Goal: Information Seeking & Learning: Learn about a topic

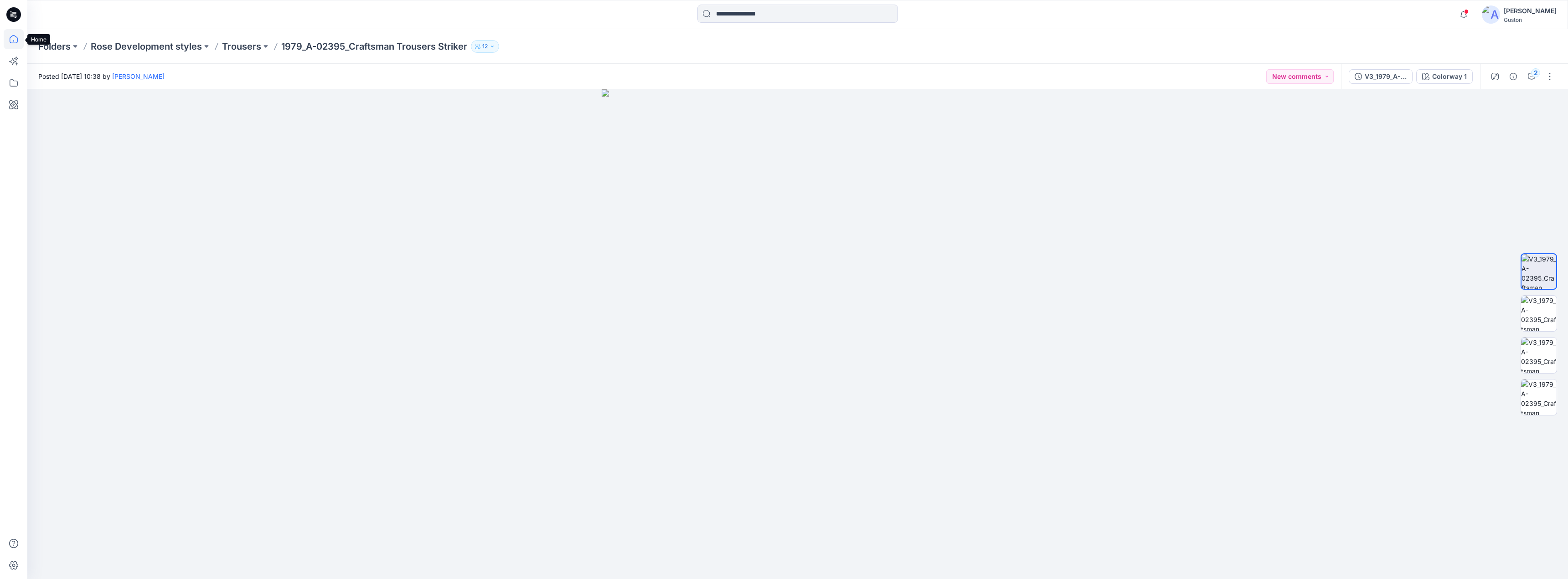
click at [16, 39] on icon at bounding box center [13, 39] width 20 height 20
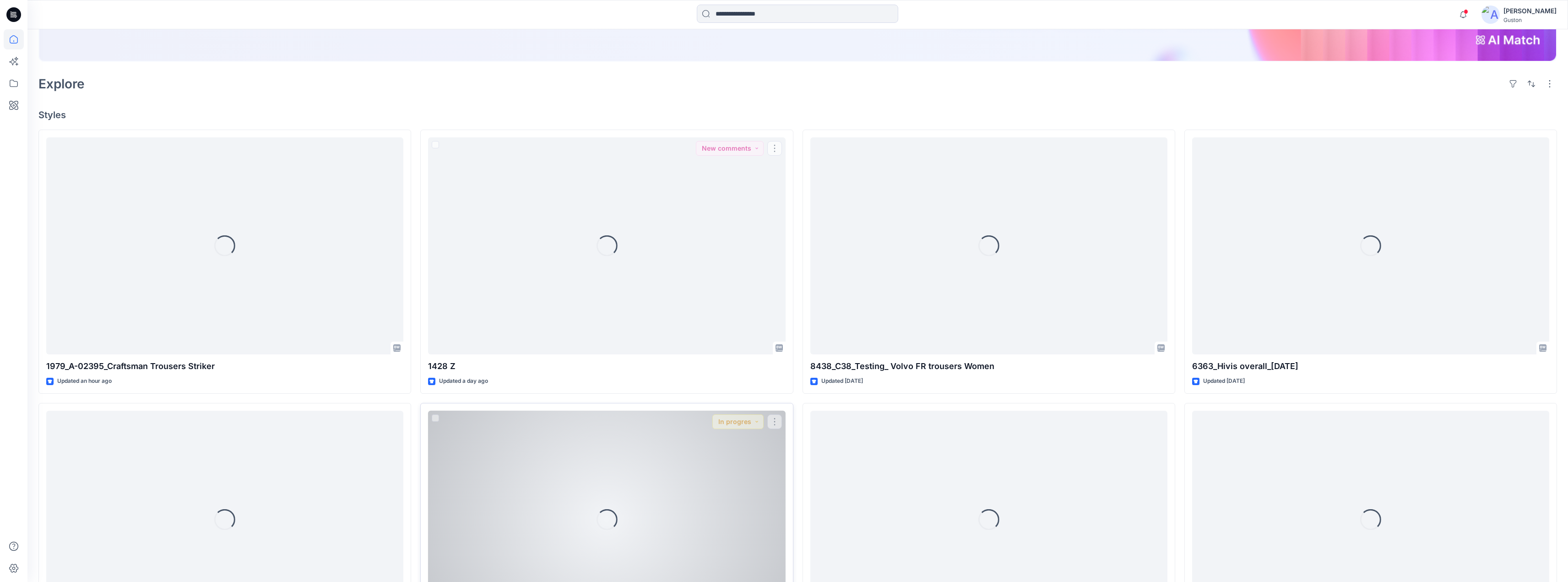
scroll to position [229, 0]
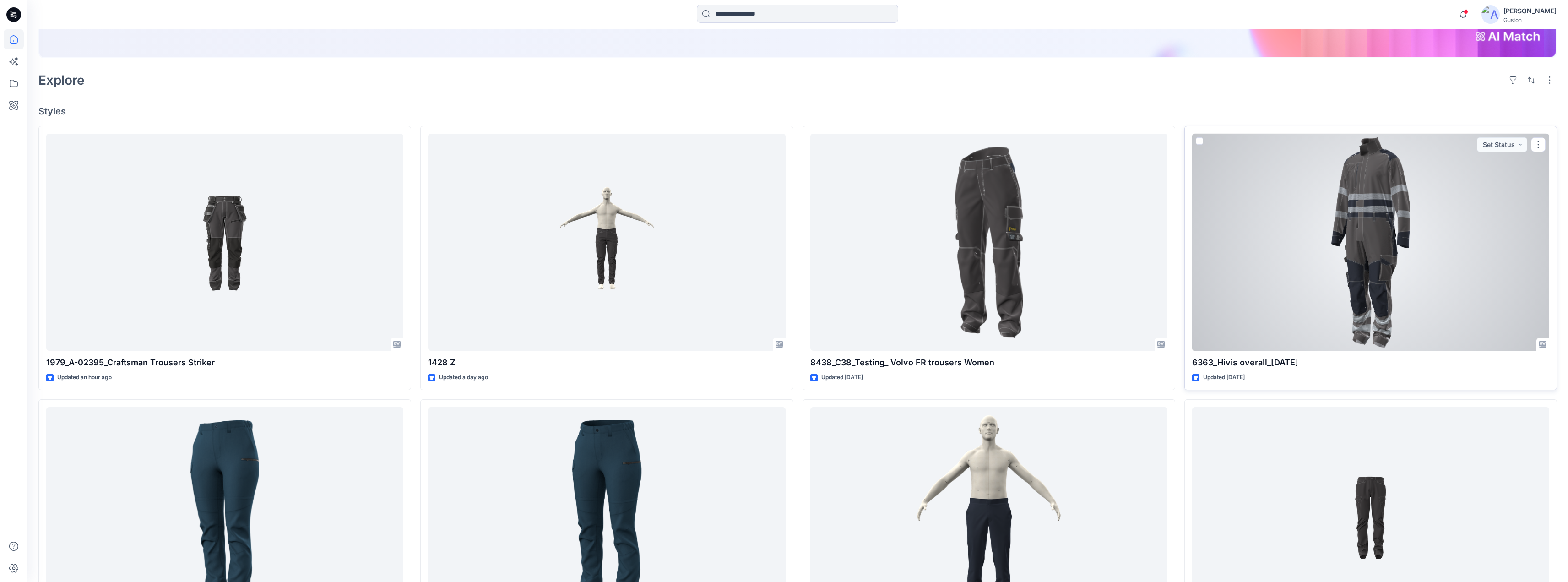
click at [1289, 267] on div at bounding box center [1371, 243] width 357 height 218
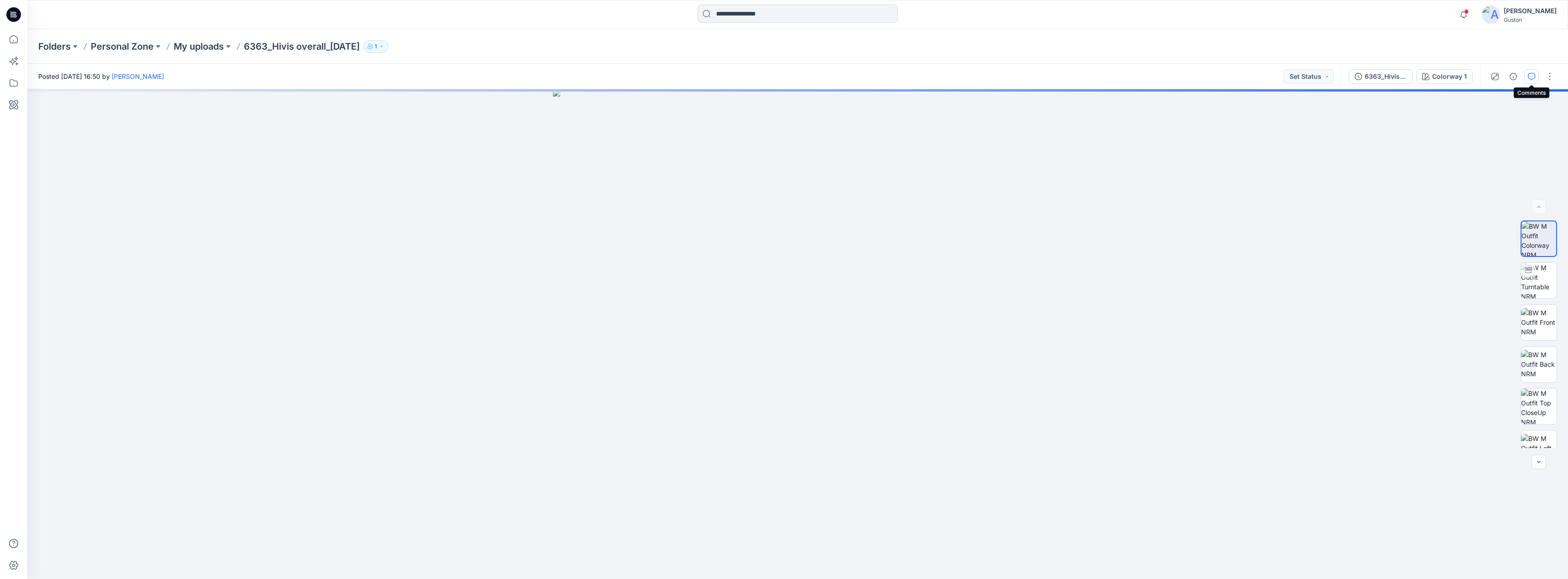
click at [1531, 78] on icon "button" at bounding box center [1531, 77] width 7 height 7
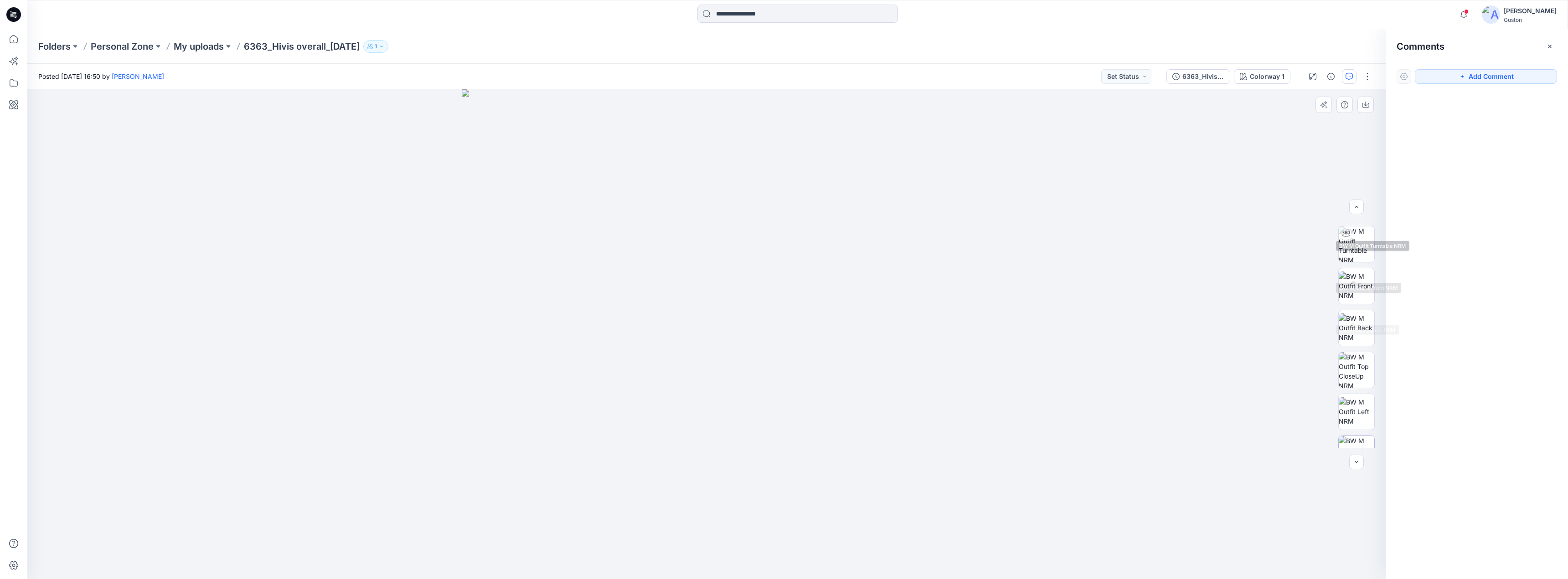
scroll to position [102, 0]
click at [1356, 227] on img at bounding box center [1356, 220] width 35 height 29
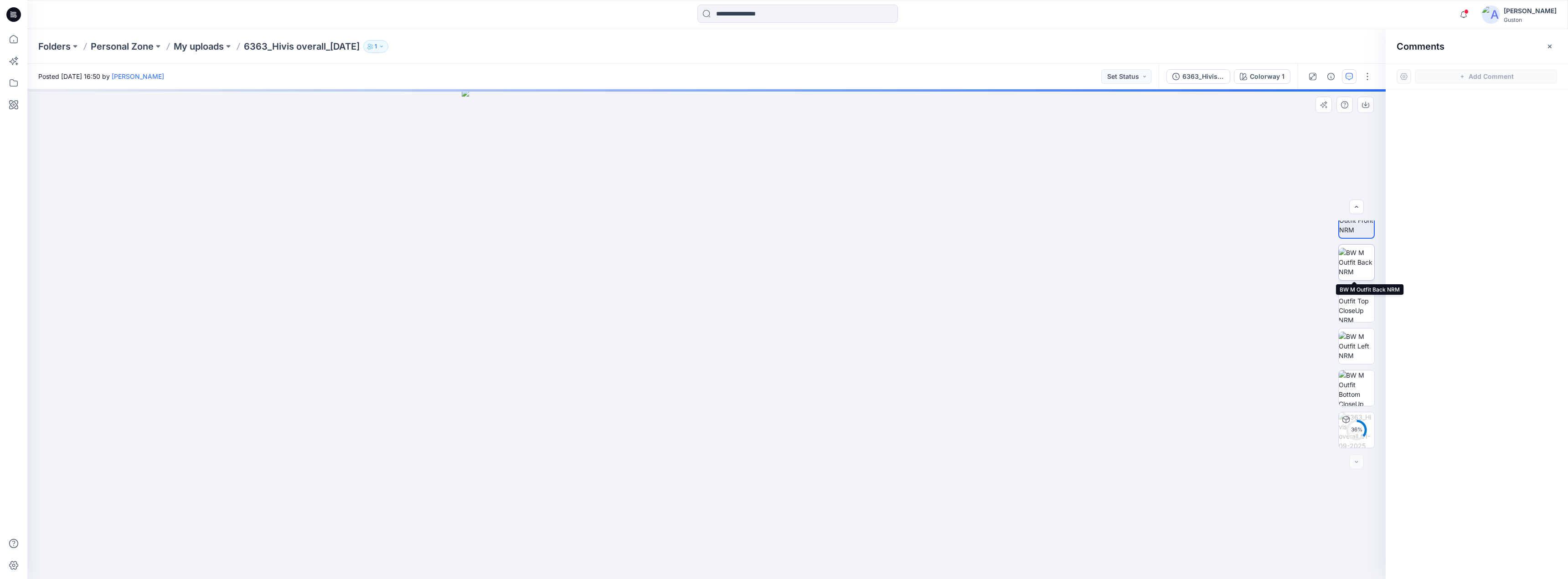
click at [1358, 258] on img at bounding box center [1356, 262] width 35 height 29
click at [1360, 298] on img at bounding box center [1356, 304] width 35 height 35
click at [1356, 383] on img at bounding box center [1356, 388] width 35 height 35
click at [1352, 320] on img at bounding box center [1356, 322] width 35 height 29
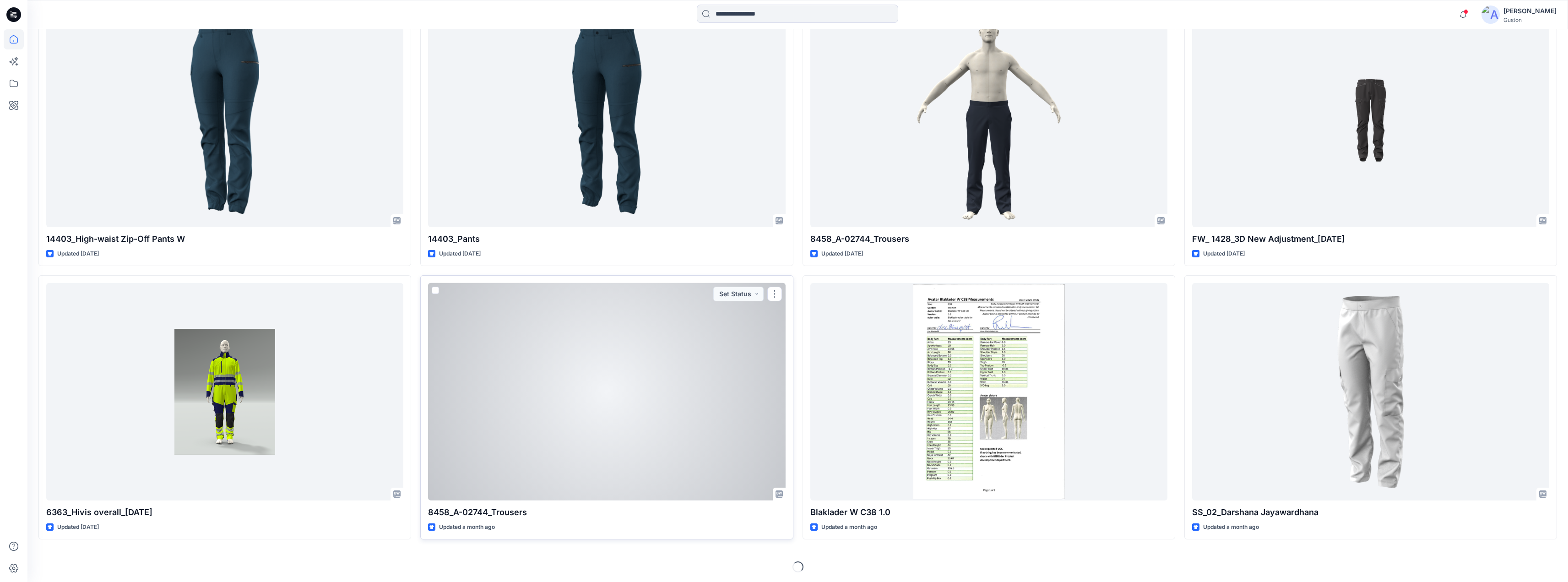
scroll to position [628, 0]
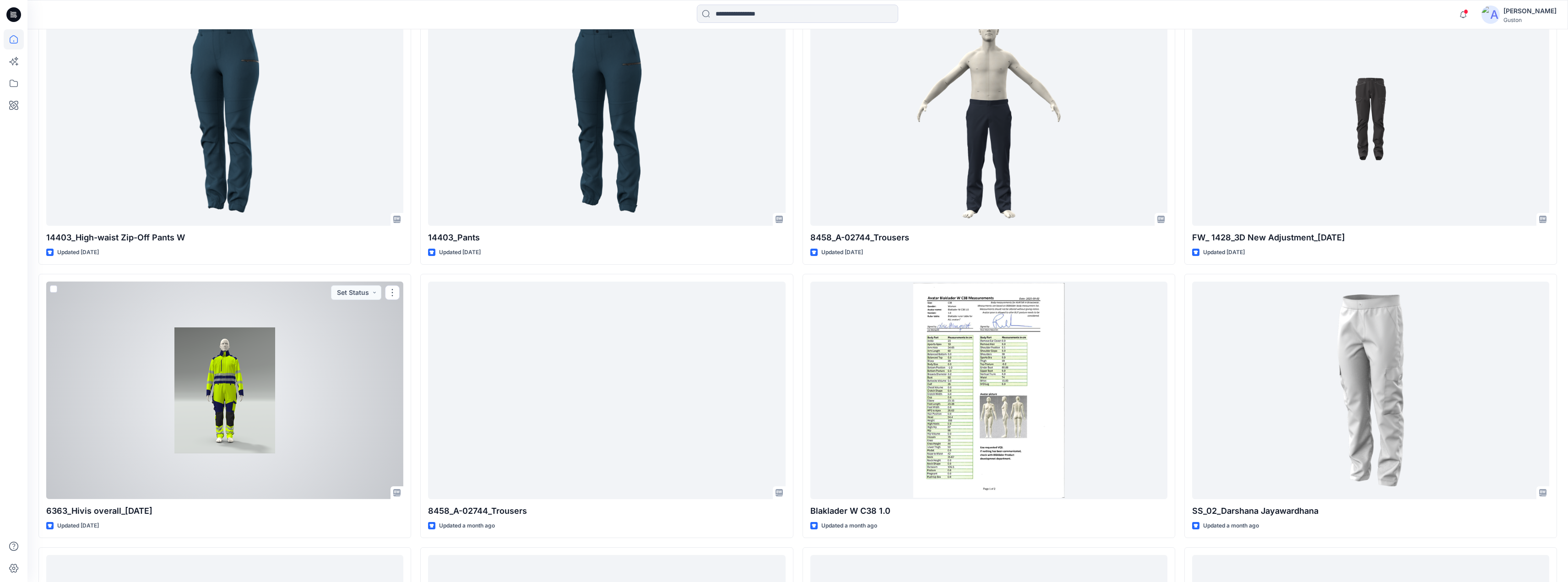
click at [256, 382] on div at bounding box center [225, 391] width 357 height 218
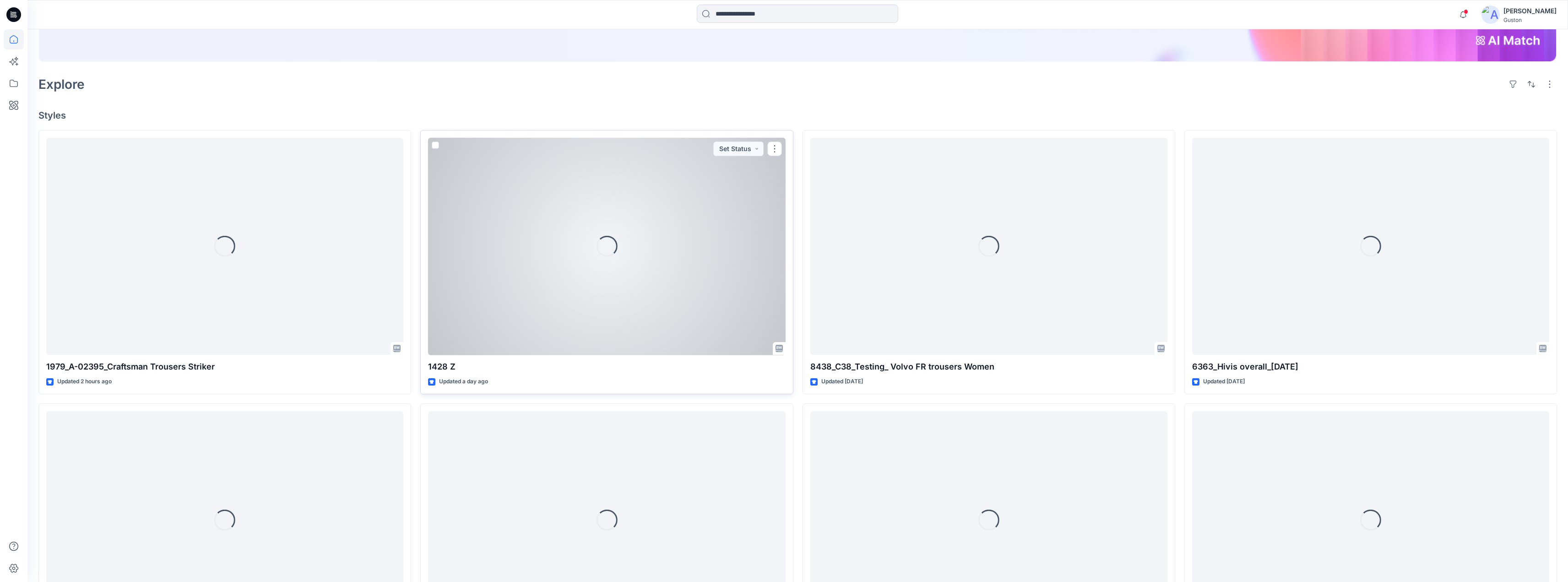
scroll to position [229, 0]
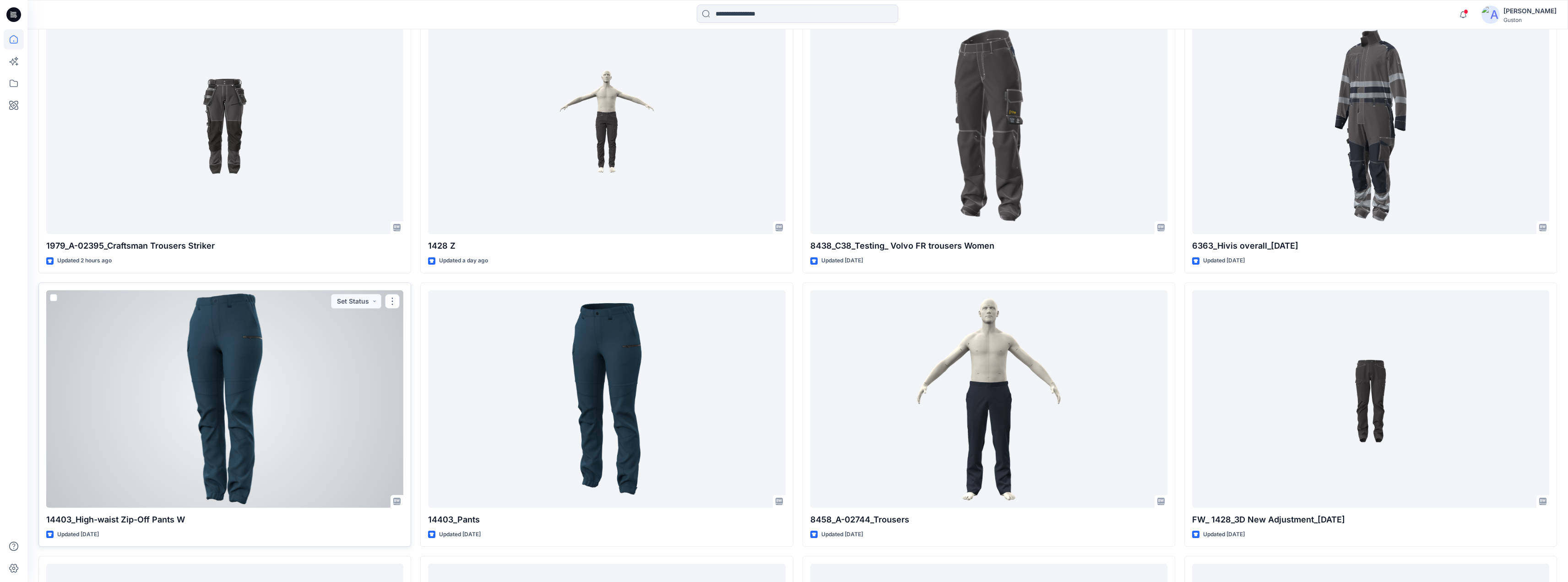
scroll to position [353, 0]
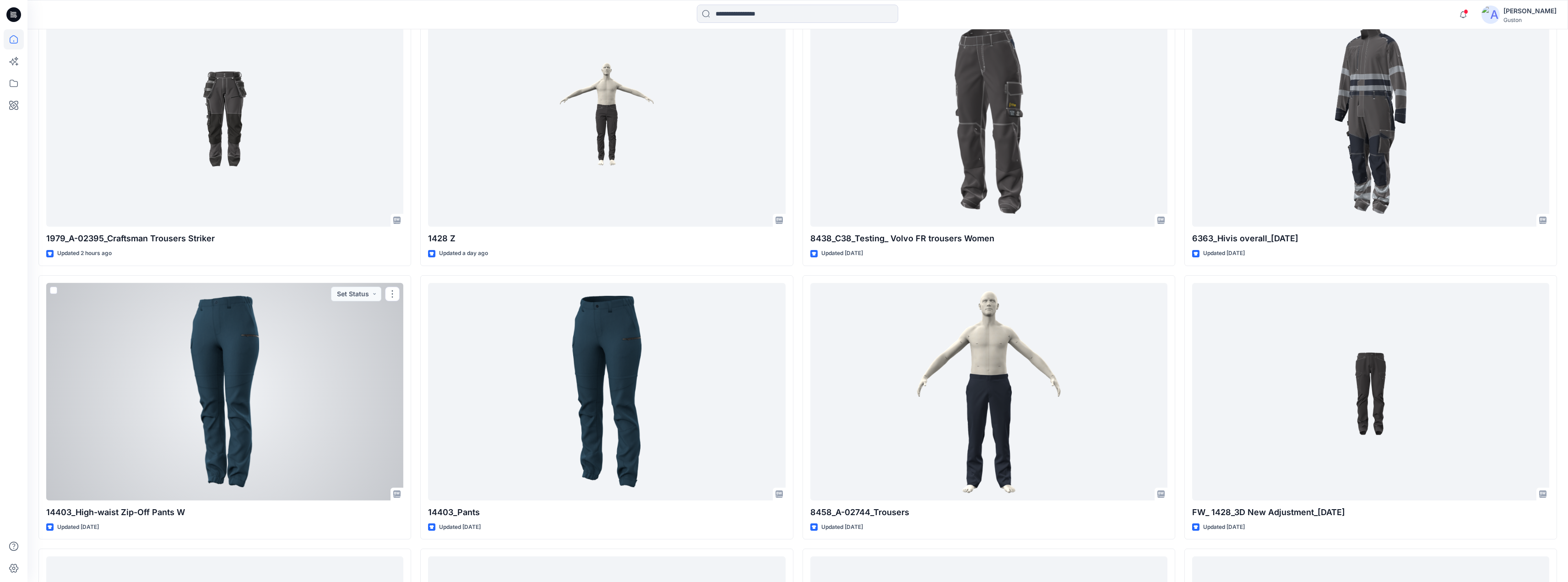
click at [226, 353] on div at bounding box center [225, 392] width 357 height 218
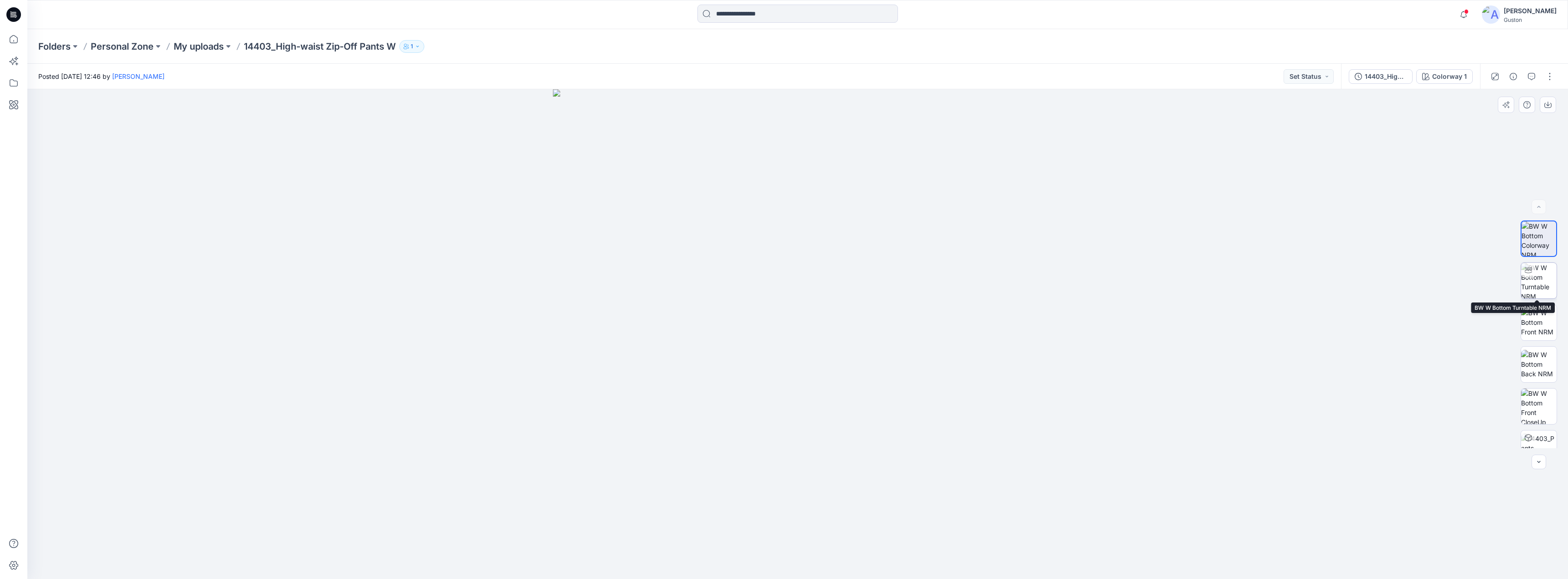
click at [1536, 279] on img at bounding box center [1539, 280] width 35 height 35
drag, startPoint x: 793, startPoint y: 564, endPoint x: 170, endPoint y: 261, distance: 692.8
click at [536, 477] on div at bounding box center [797, 334] width 1541 height 490
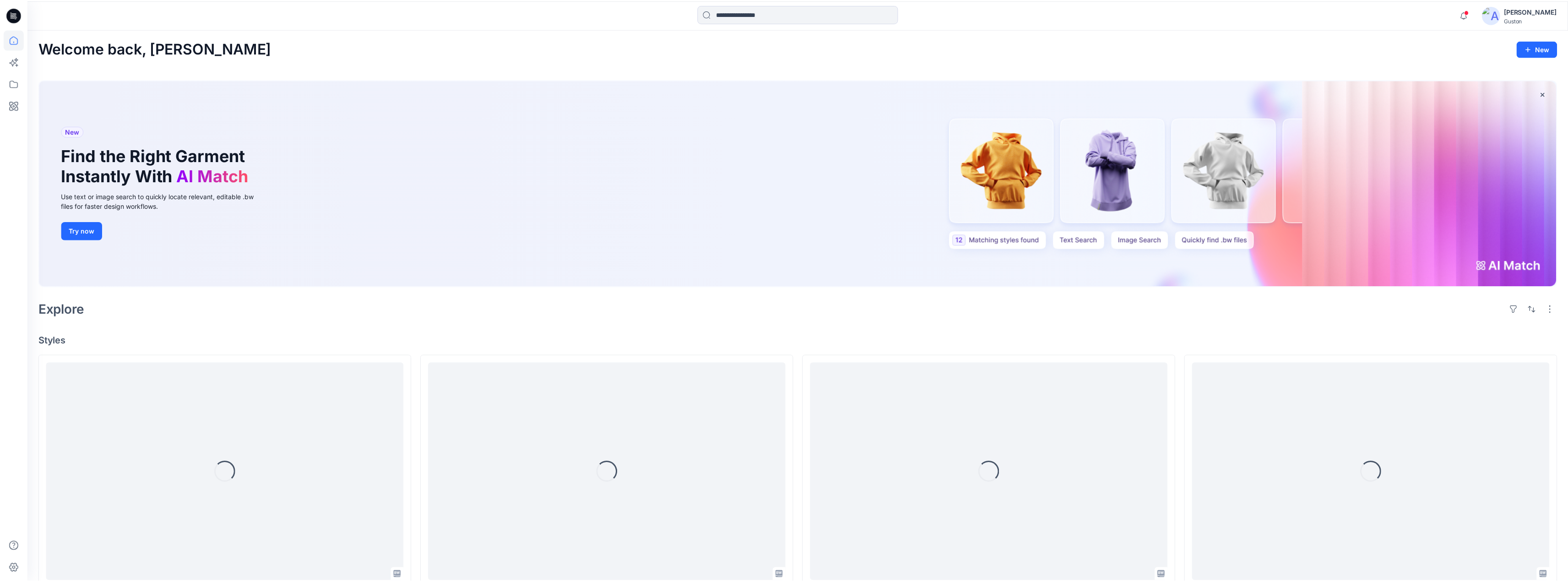
scroll to position [353, 0]
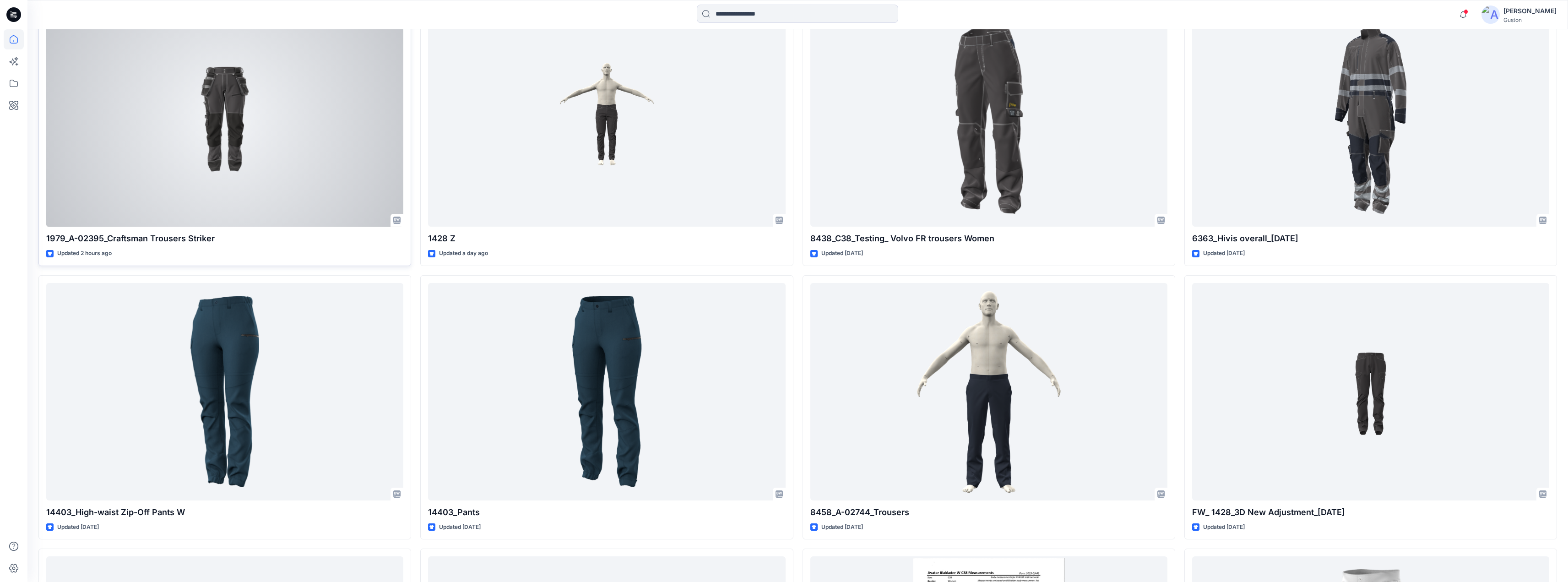
click at [256, 136] on div at bounding box center [225, 119] width 357 height 218
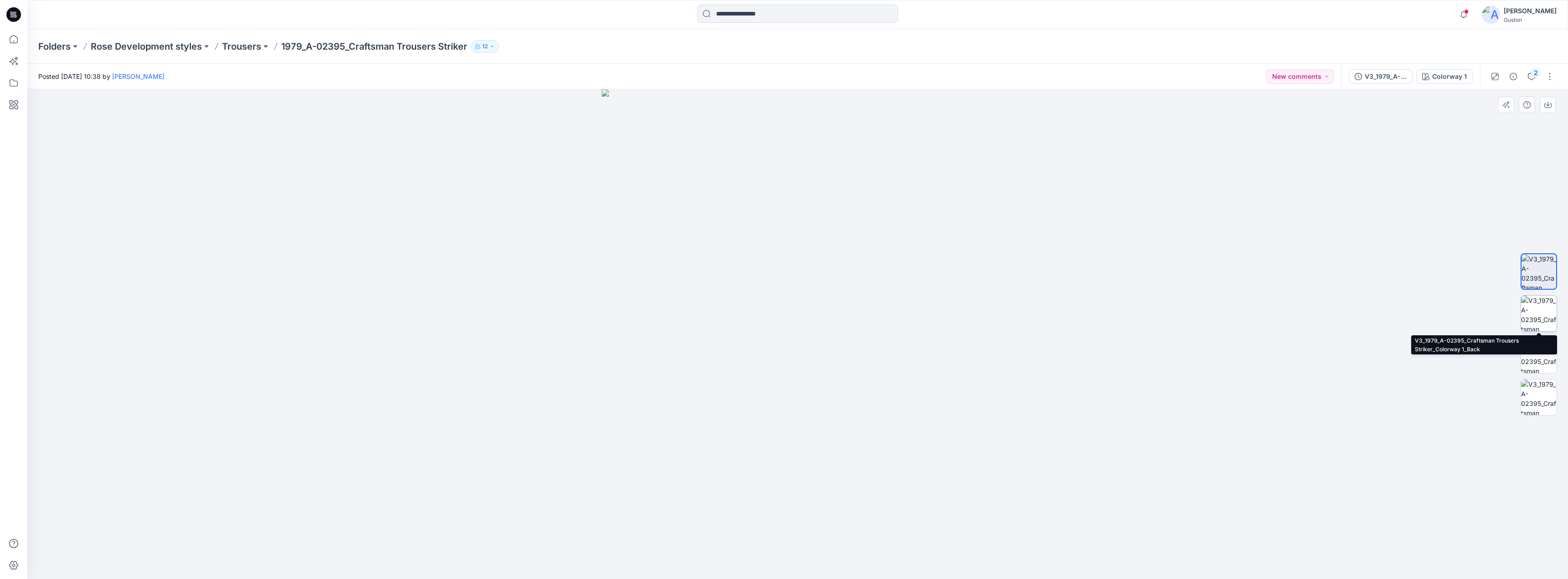
click at [1545, 311] on img at bounding box center [1539, 313] width 35 height 35
